Goal: Transaction & Acquisition: Purchase product/service

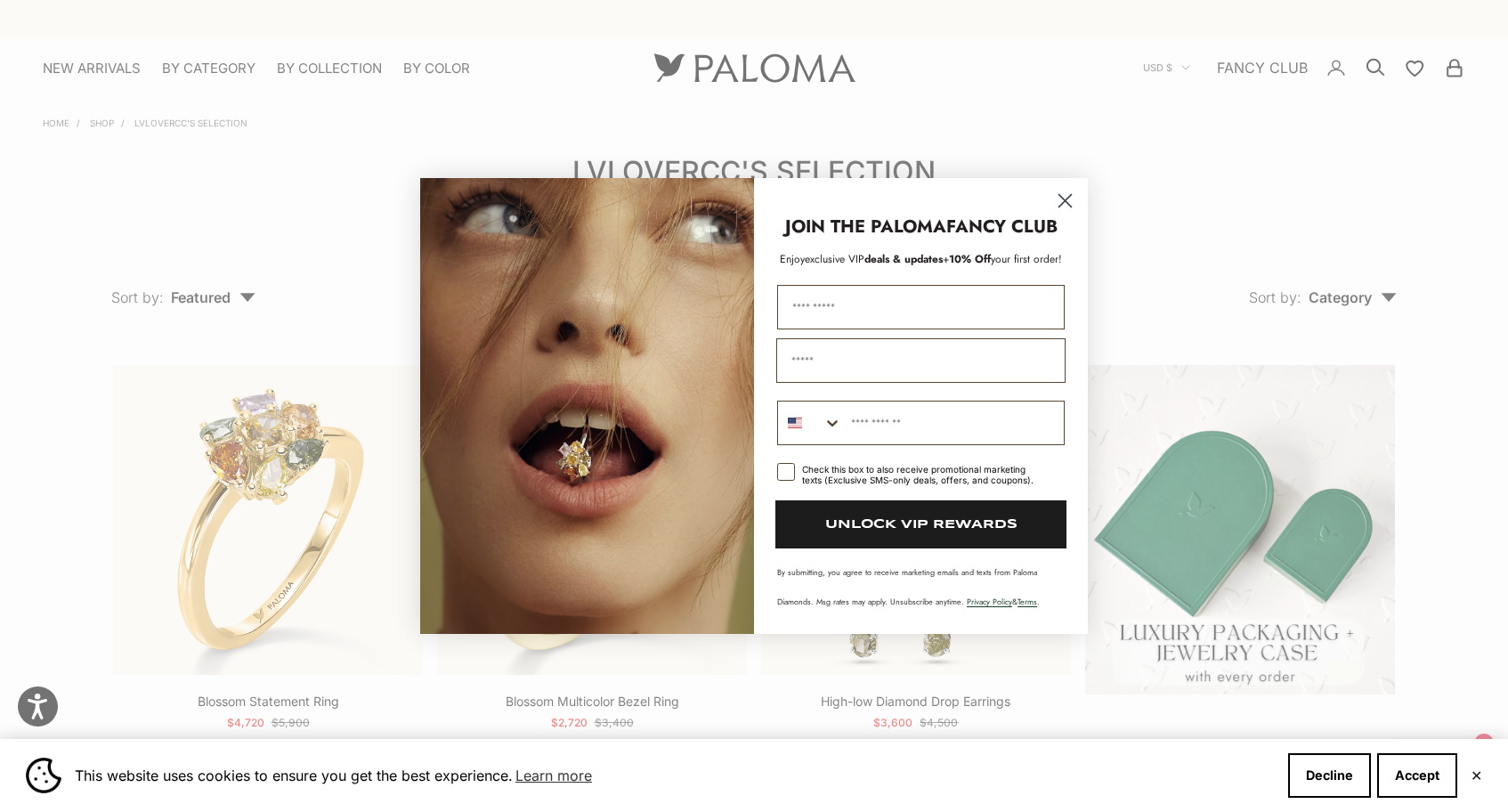
scroll to position [1179, 0]
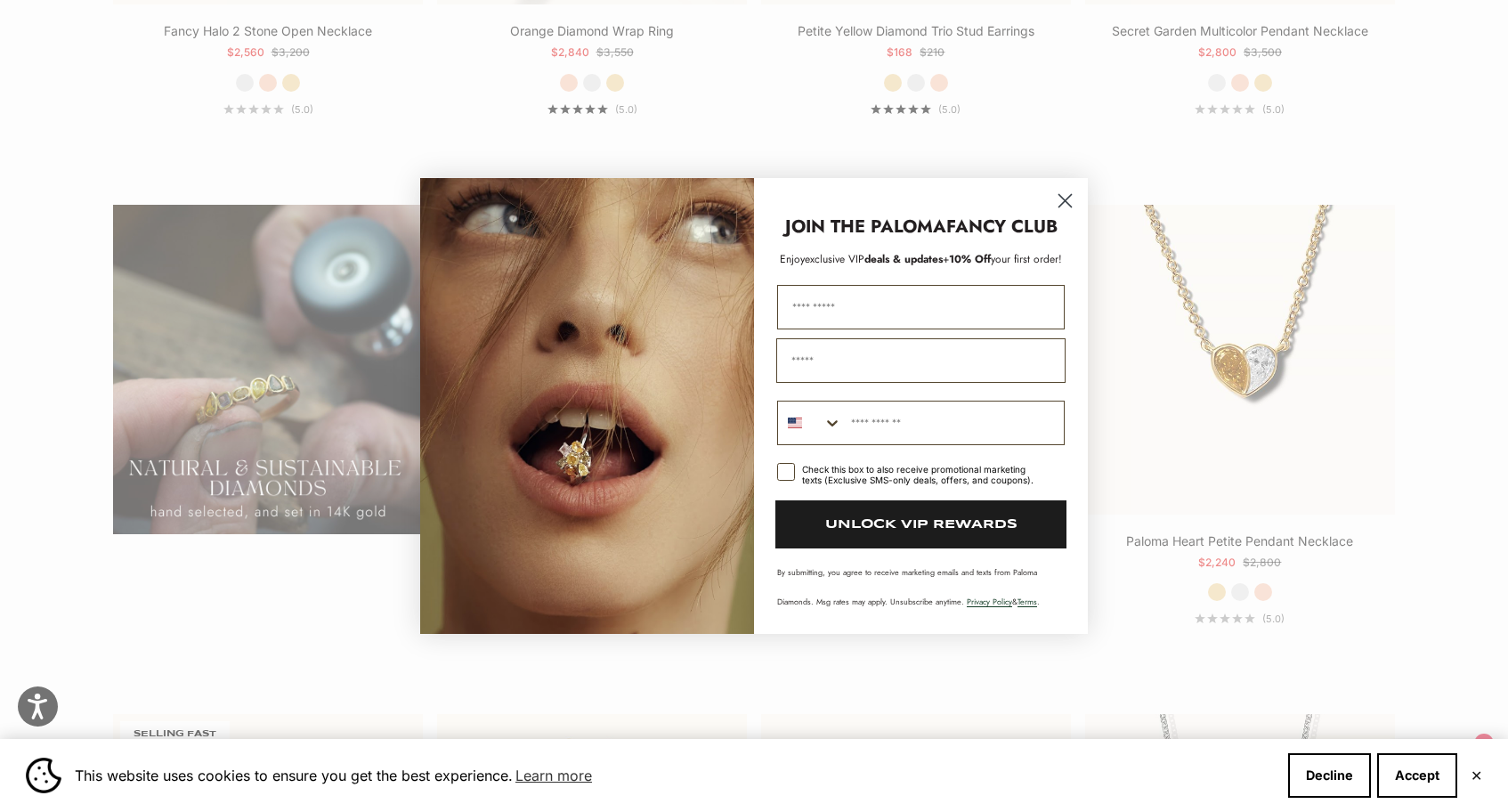
click at [1064, 198] on circle "Close dialog" at bounding box center [1064, 200] width 29 height 29
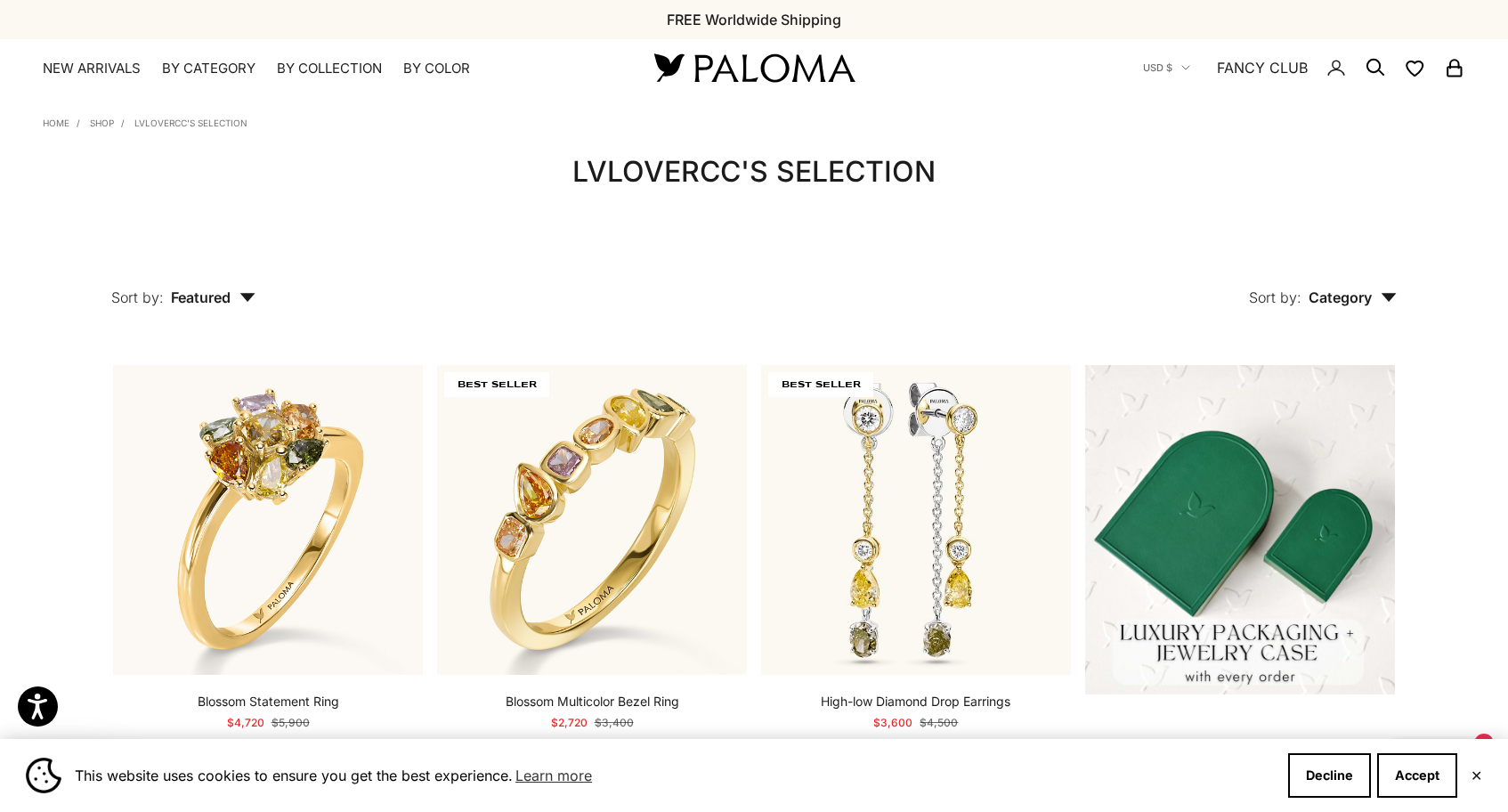
scroll to position [0, 0]
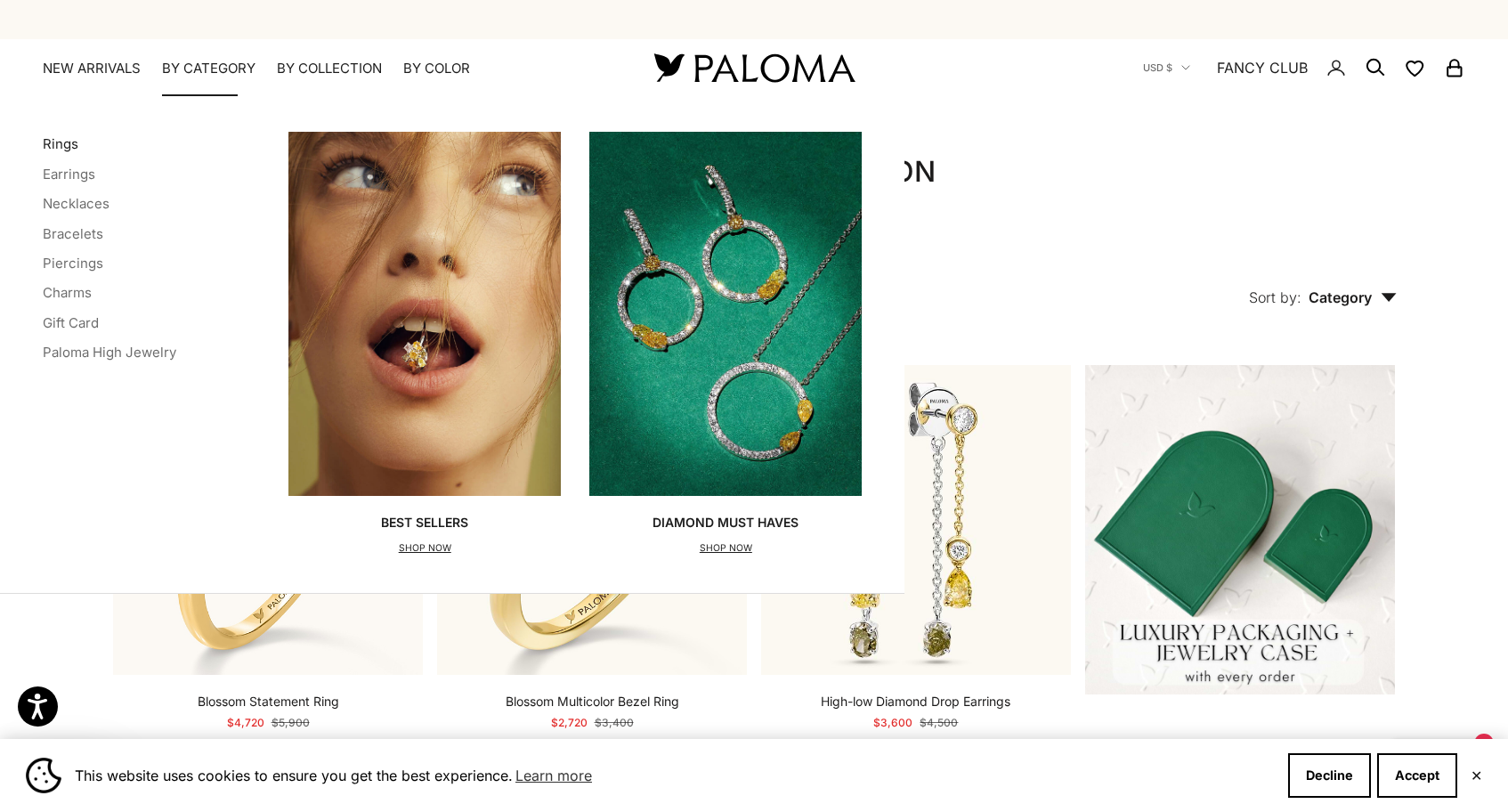
click at [69, 147] on link "Rings" at bounding box center [60, 144] width 36 height 17
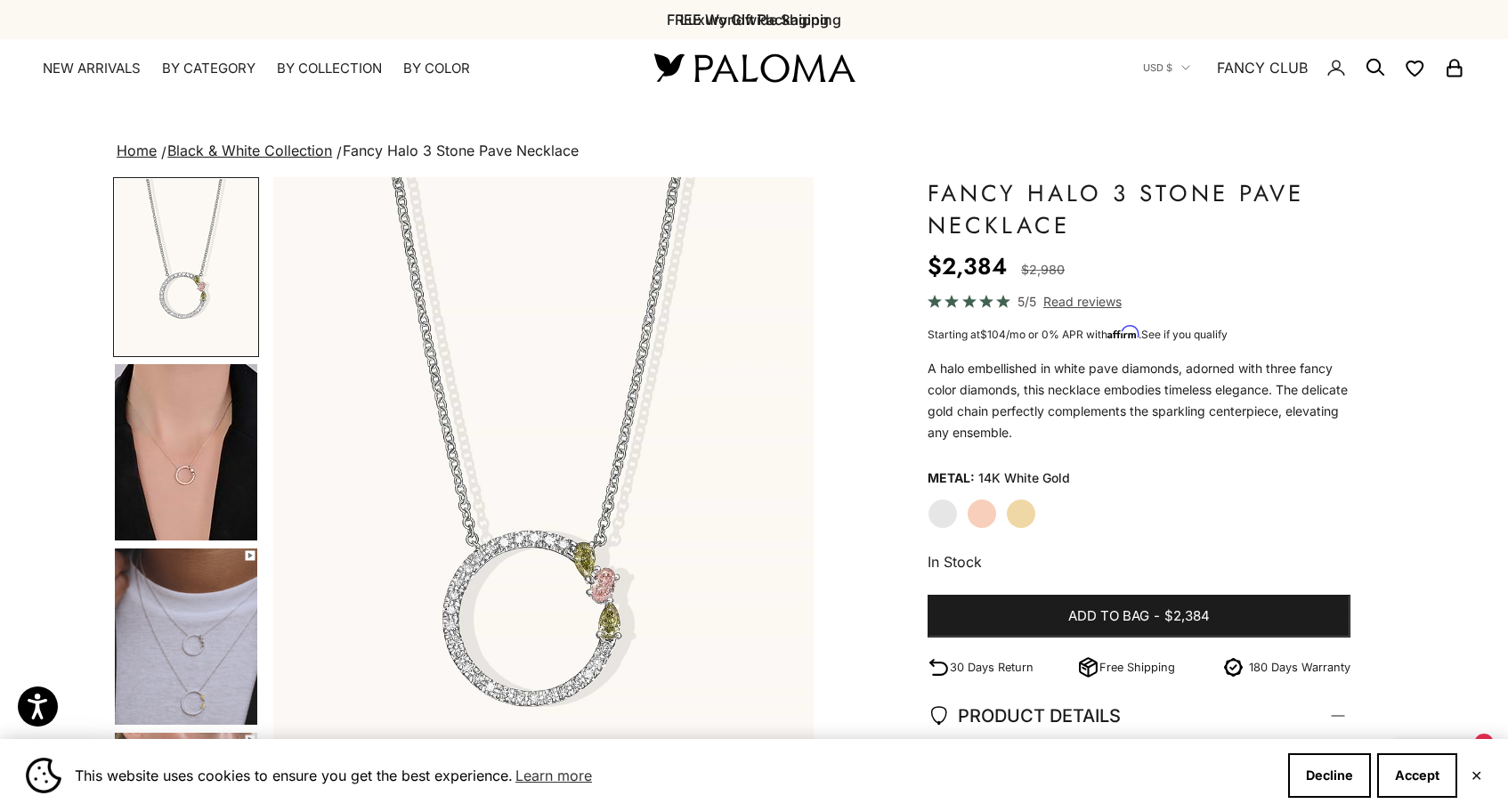
click at [989, 509] on label "Rose Gold" at bounding box center [982, 514] width 30 height 30
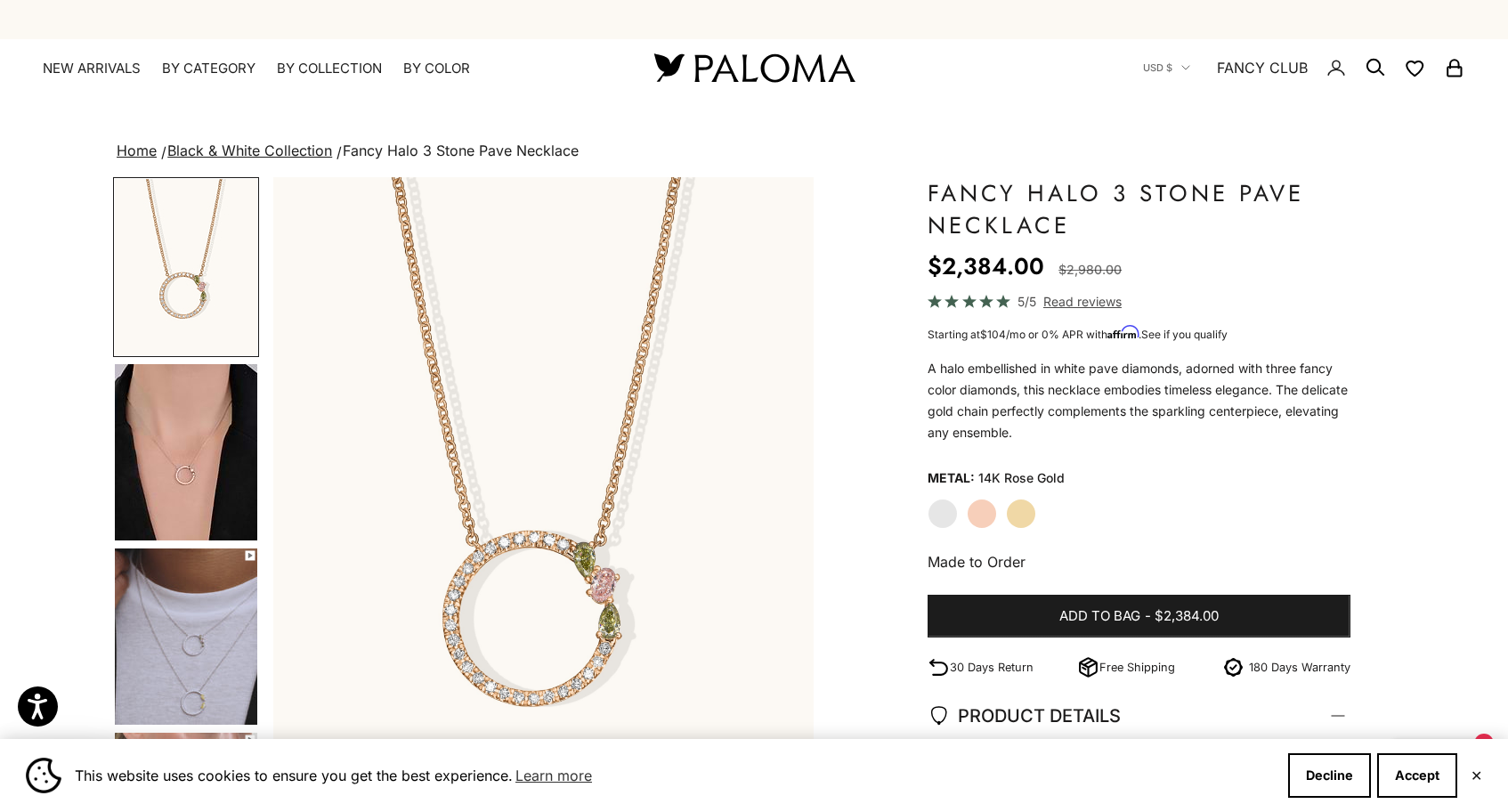
click at [176, 478] on img "Go to item 4" at bounding box center [186, 451] width 143 height 177
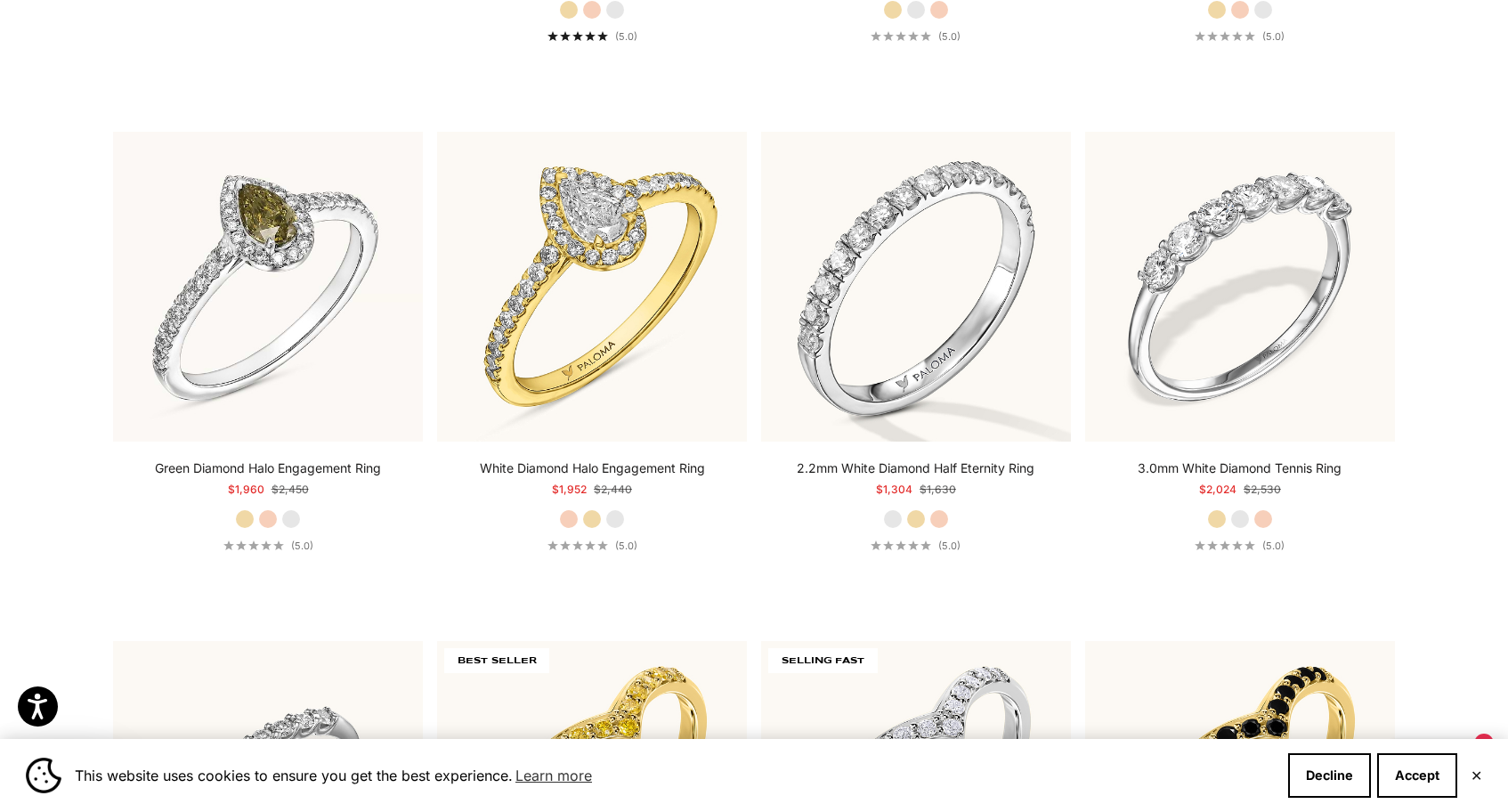
scroll to position [4055, 0]
